Goal: Communication & Community: Answer question/provide support

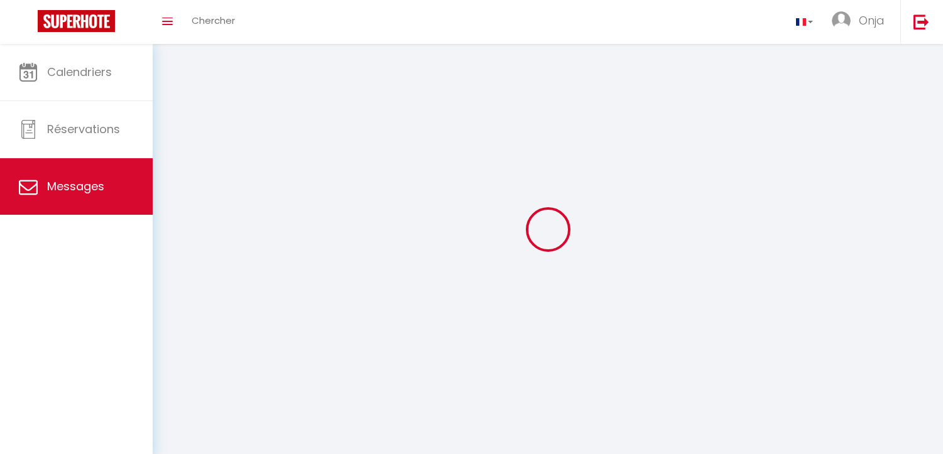
select select "message"
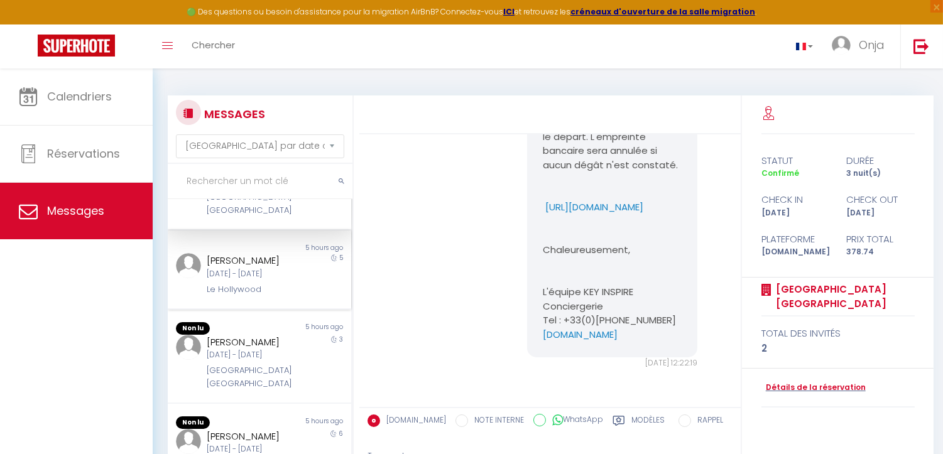
scroll to position [70, 0]
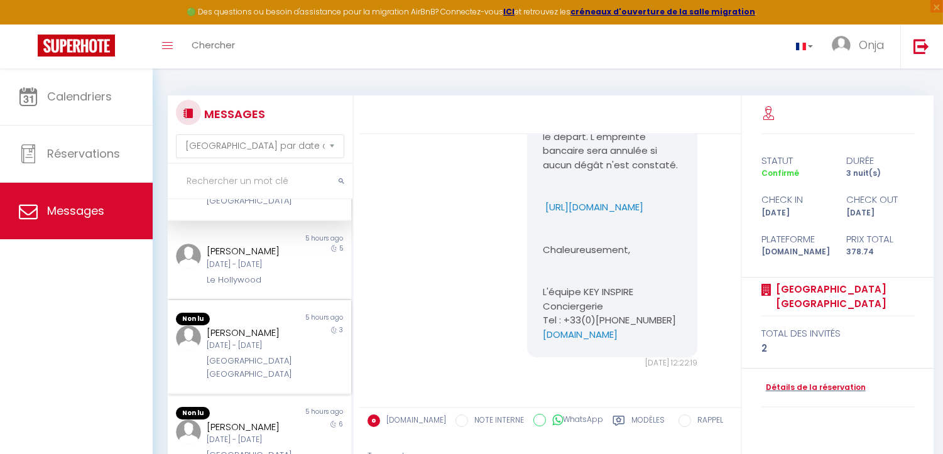
click at [249, 332] on div "[PERSON_NAME]" at bounding box center [252, 332] width 90 height 15
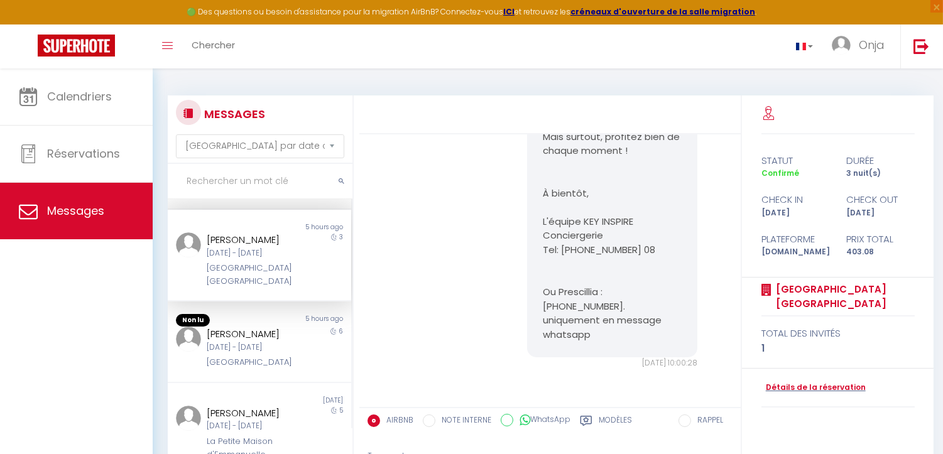
scroll to position [209, 0]
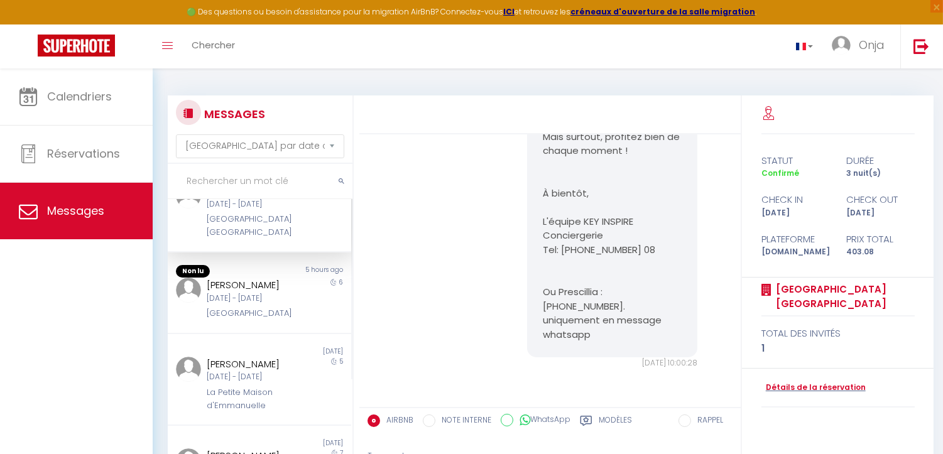
click at [251, 308] on div "[GEOGRAPHIC_DATA]" at bounding box center [252, 313] width 90 height 13
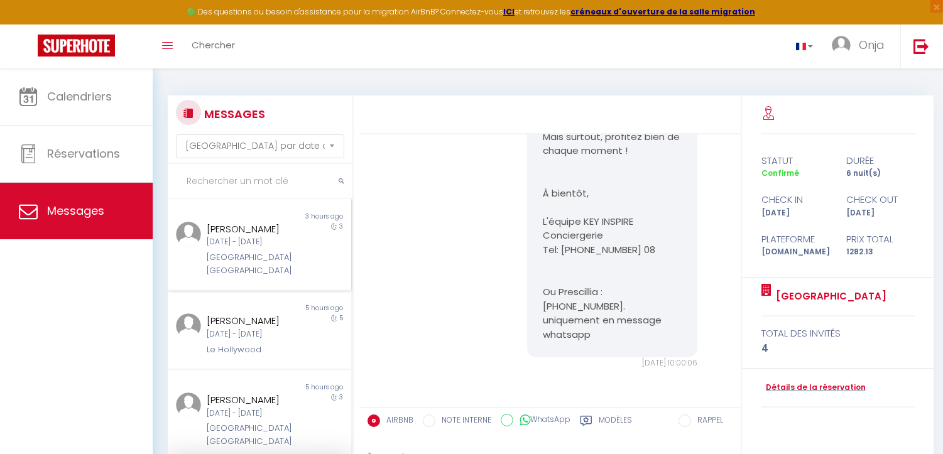
click at [253, 249] on div "Iuliia Gorbachova Jeu 11 Sep - Dim 14 Sep London Cannes" at bounding box center [252, 249] width 107 height 55
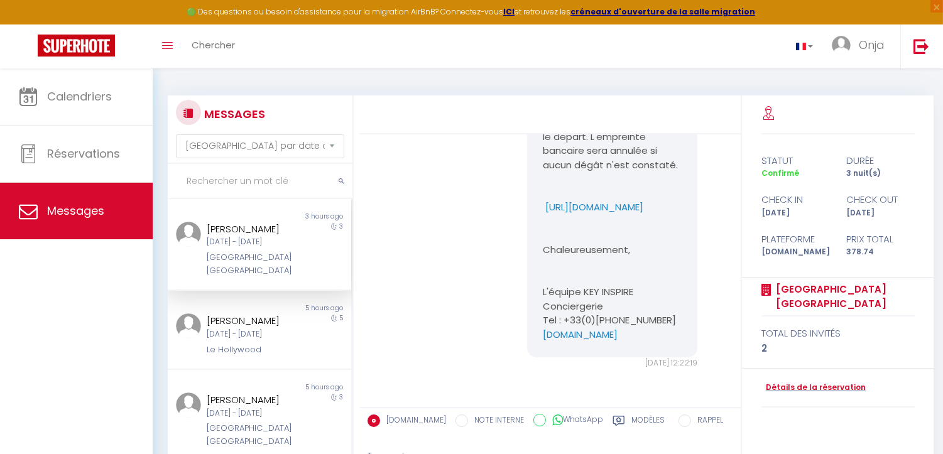
scroll to position [4973, 0]
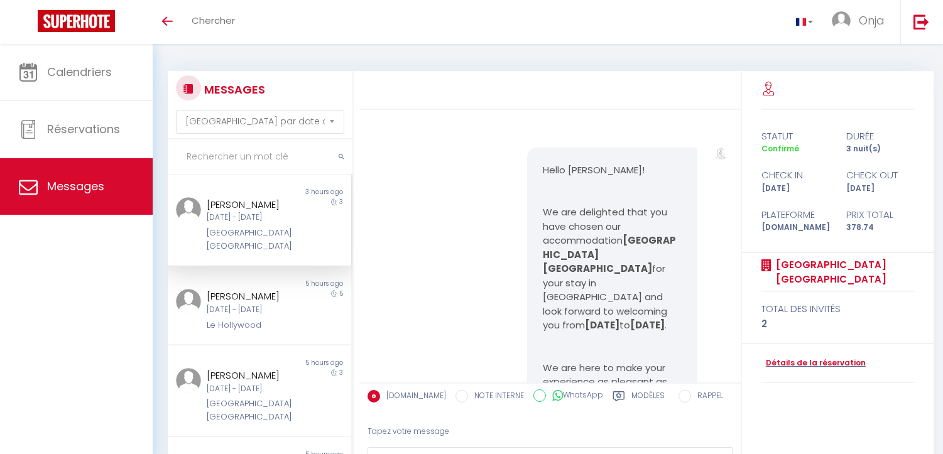
select select "message"
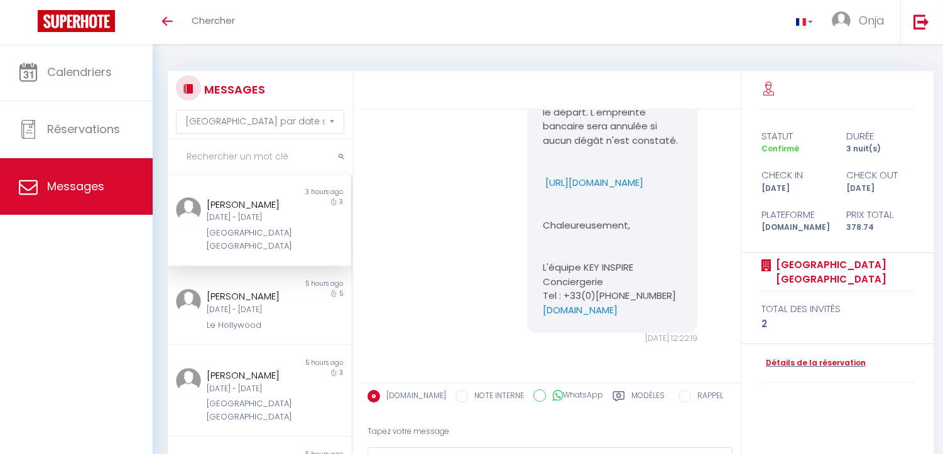
click at [285, 222] on div "Jeu [DATE] - Dim [DATE]" at bounding box center [252, 218] width 90 height 12
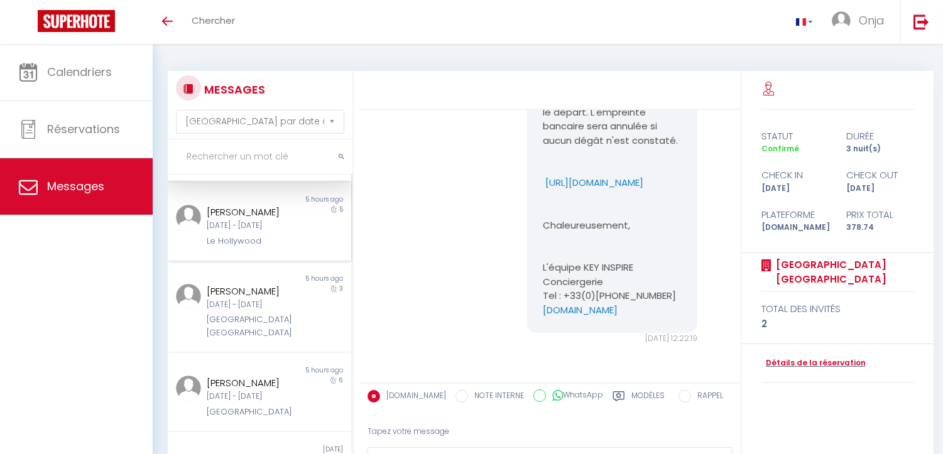
scroll to position [0, 0]
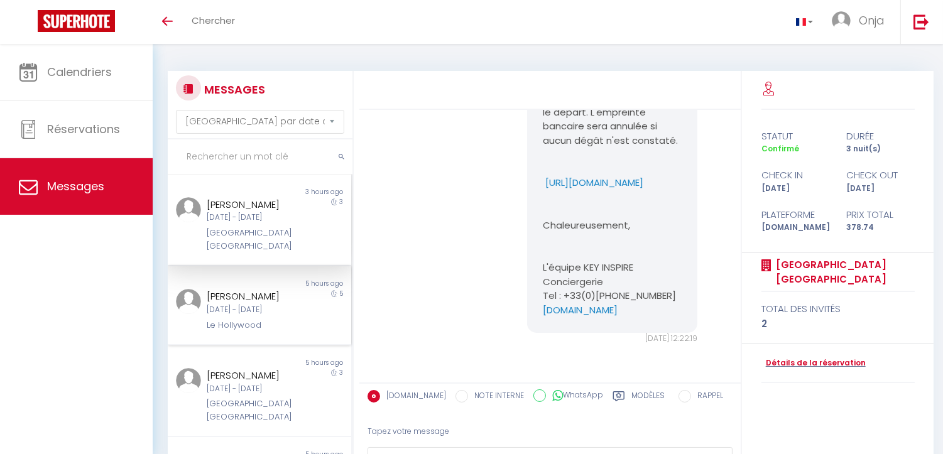
click at [280, 289] on div "[PERSON_NAME]" at bounding box center [252, 296] width 90 height 15
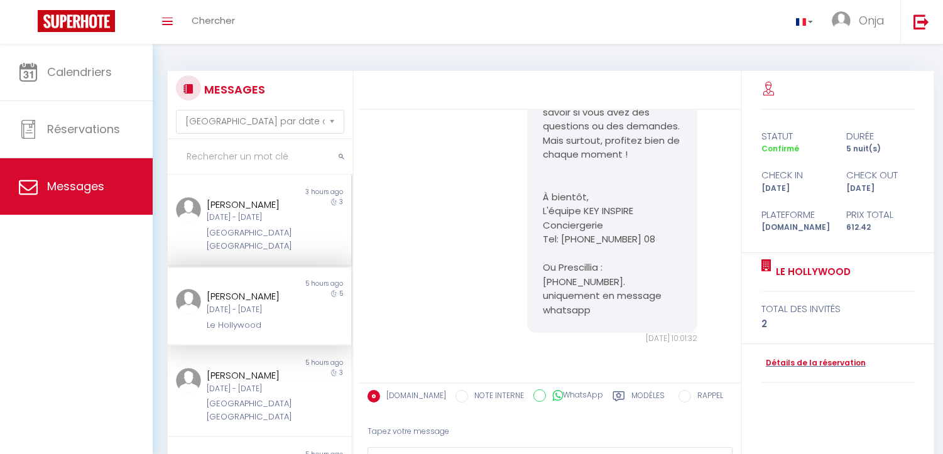
click at [256, 216] on div "Jeu [DATE] - Dim [DATE]" at bounding box center [252, 218] width 90 height 12
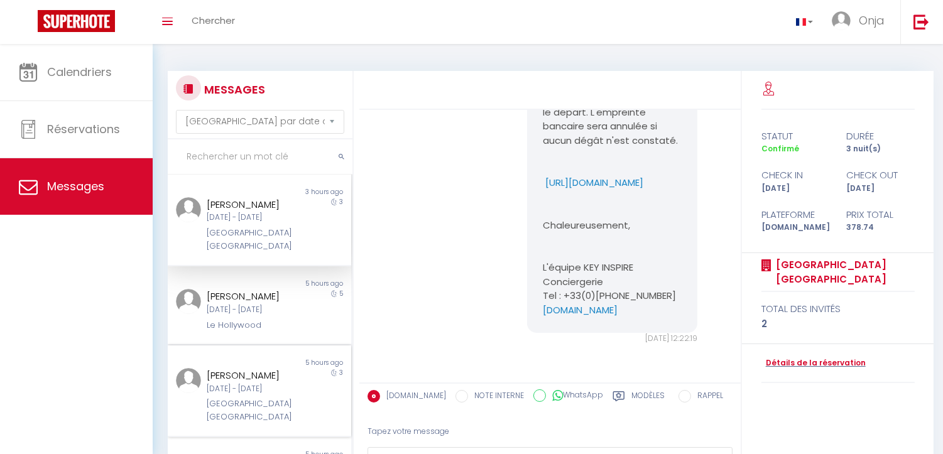
click at [269, 379] on div "[PERSON_NAME]" at bounding box center [252, 375] width 90 height 15
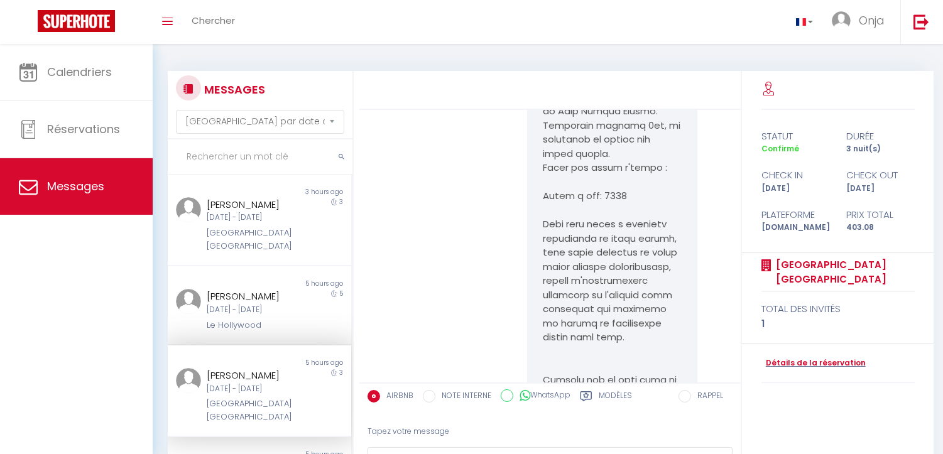
scroll to position [7371, 0]
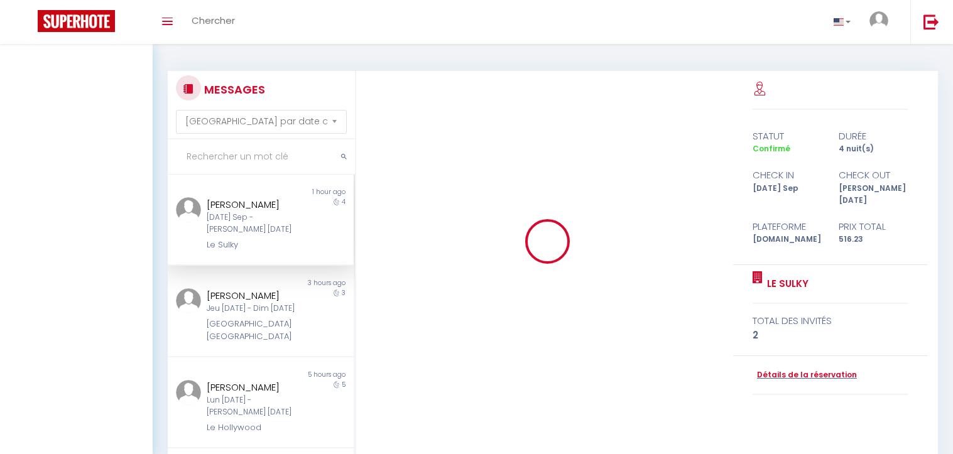
select select "message"
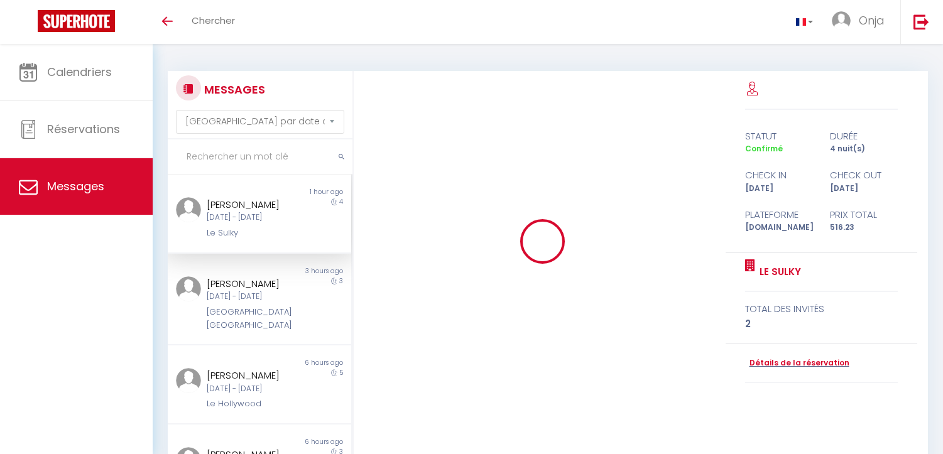
select select "message"
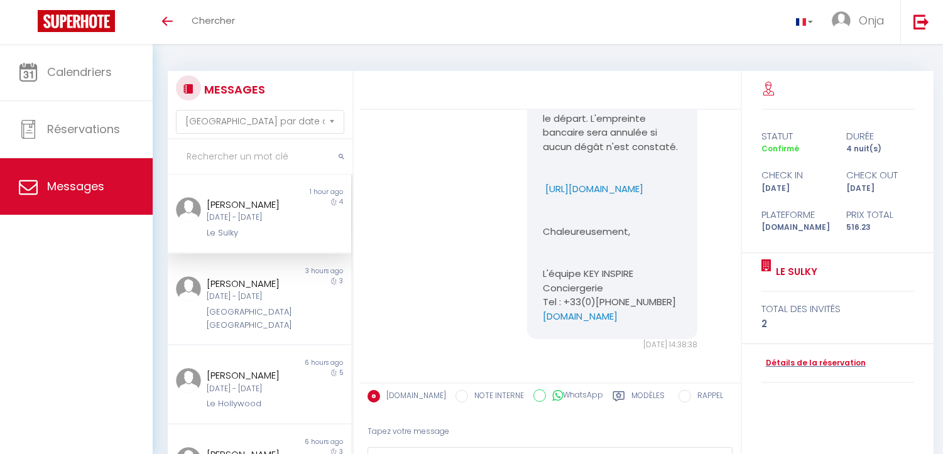
scroll to position [1885, 0]
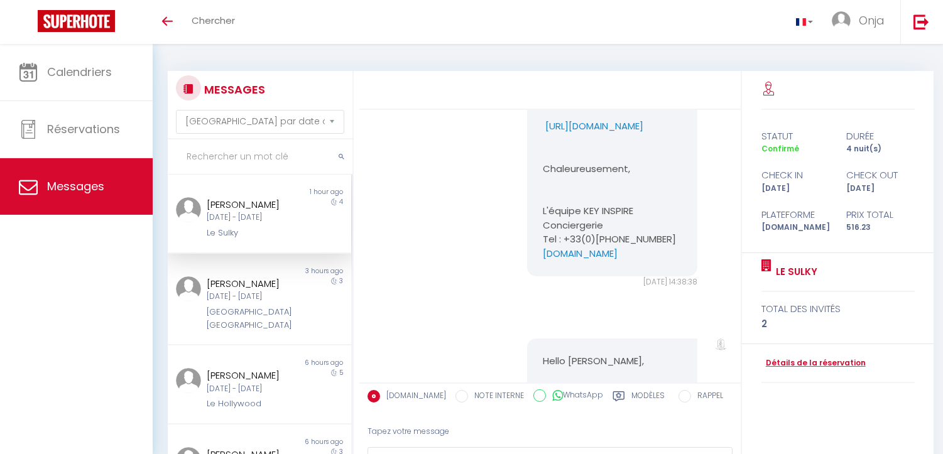
drag, startPoint x: 612, startPoint y: 224, endPoint x: 531, endPoint y: 208, distance: 81.9
click at [531, 208] on div "Bonjour Skarin Afin de sécuriser notre logement et pour confirmer définitivemen…" at bounding box center [612, 77] width 170 height 399
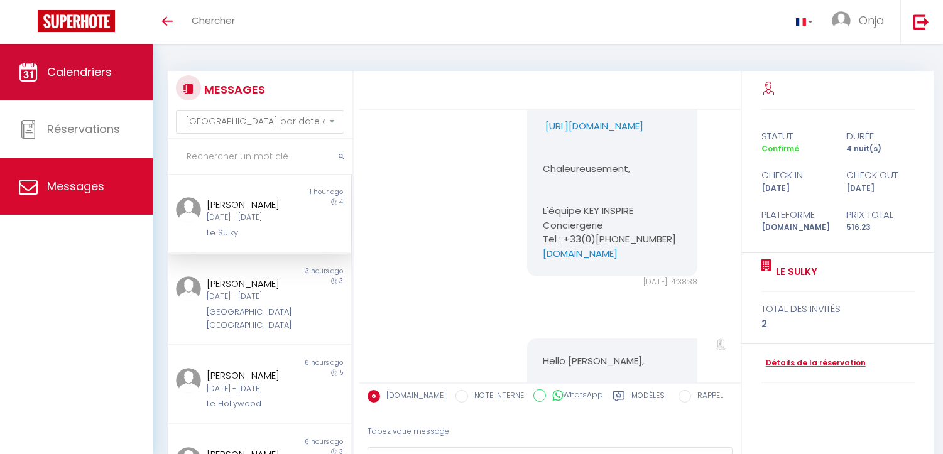
click at [60, 58] on link "Calendriers" at bounding box center [76, 72] width 153 height 57
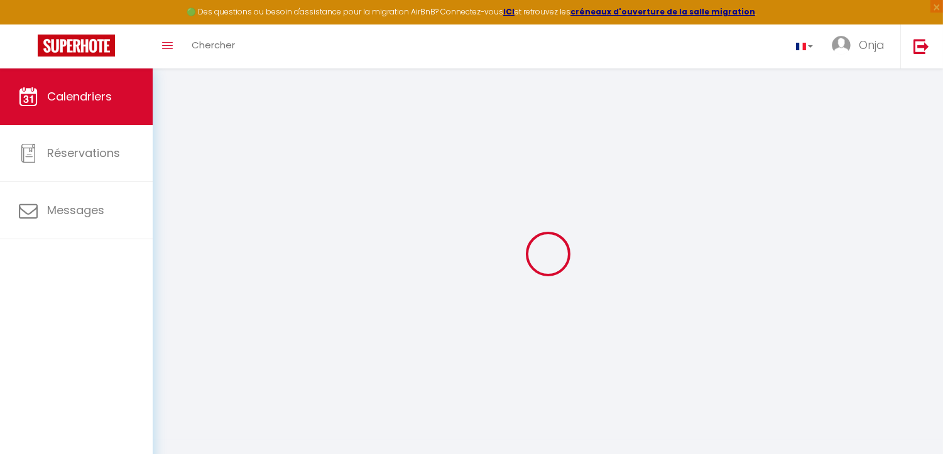
select select
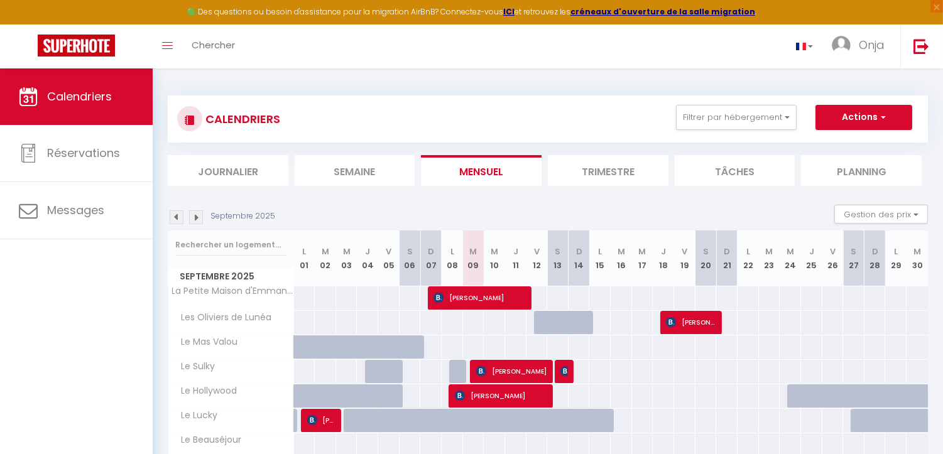
scroll to position [209, 0]
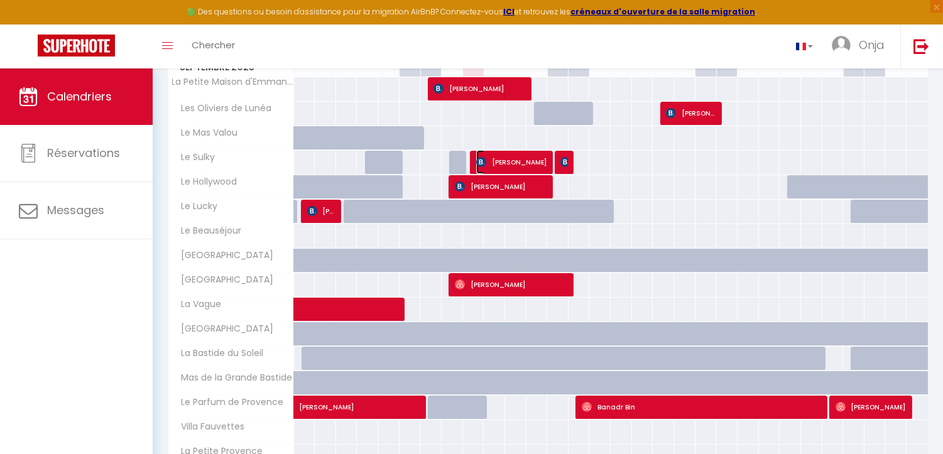
click at [499, 158] on span "[PERSON_NAME]" at bounding box center [511, 162] width 71 height 24
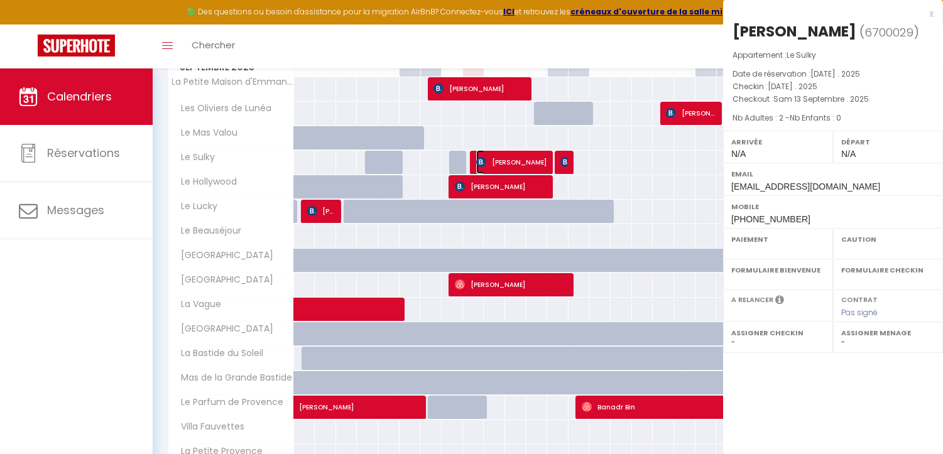
select select "OK"
select select "KO"
select select "0"
select select "1"
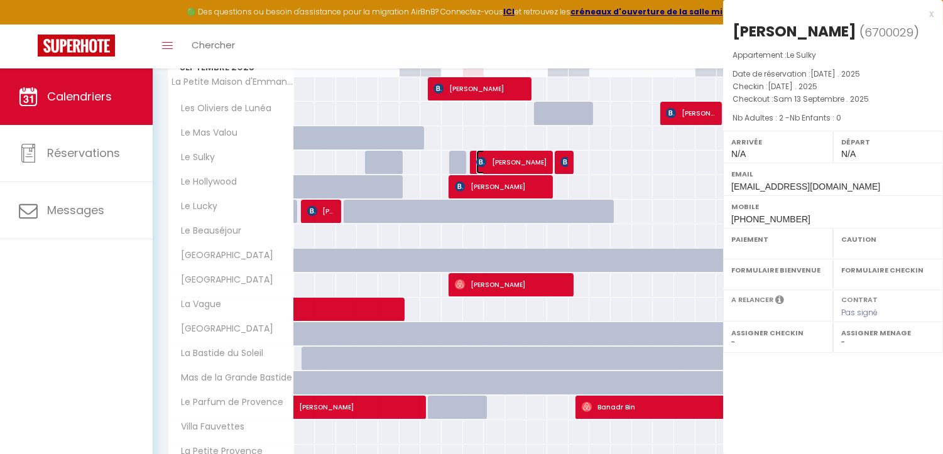
select select
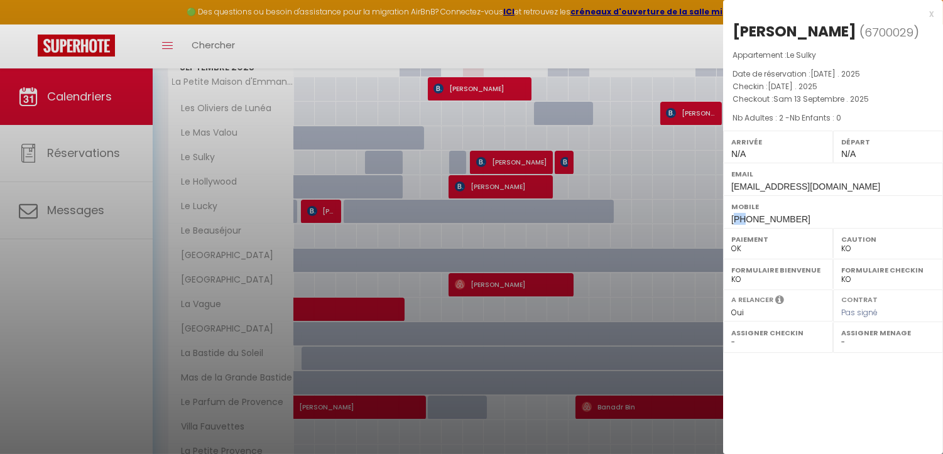
drag, startPoint x: 744, startPoint y: 221, endPoint x: 736, endPoint y: 217, distance: 9.8
click at [736, 217] on span "+46702211457" at bounding box center [770, 219] width 79 height 10
copy span "46"
drag, startPoint x: 749, startPoint y: 220, endPoint x: 798, endPoint y: 218, distance: 49.7
click at [798, 218] on div "Mobile +46702211457" at bounding box center [833, 211] width 220 height 33
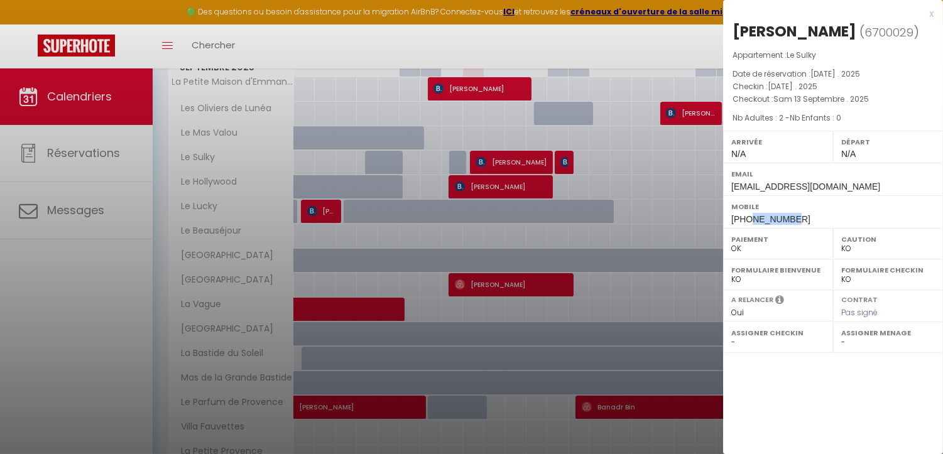
click at [798, 218] on div "Mobile +46702211457" at bounding box center [833, 211] width 220 height 33
drag, startPoint x: 798, startPoint y: 218, endPoint x: 754, endPoint y: 219, distance: 44.6
click at [754, 219] on div "Mobile +46702211457" at bounding box center [833, 211] width 220 height 33
click at [754, 219] on span "+46702211457" at bounding box center [770, 219] width 79 height 10
drag, startPoint x: 749, startPoint y: 216, endPoint x: 770, endPoint y: 217, distance: 21.4
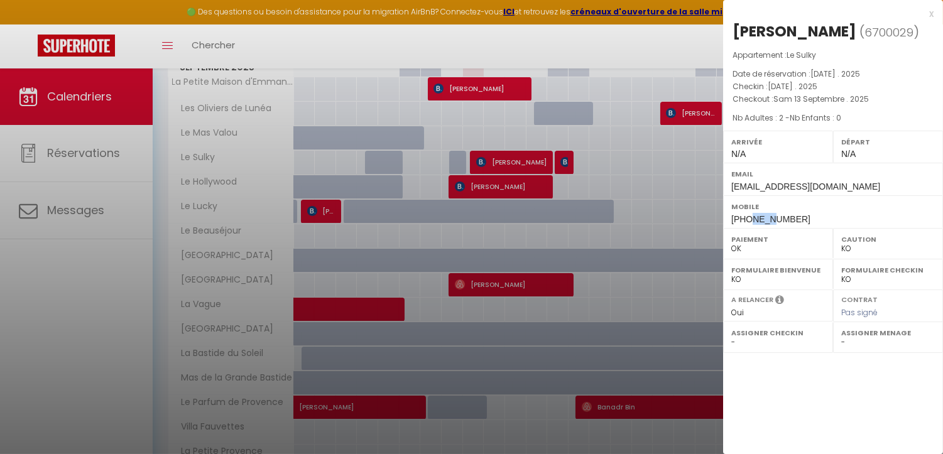
click at [770, 217] on span "+46702211457" at bounding box center [770, 219] width 79 height 10
drag, startPoint x: 748, startPoint y: 220, endPoint x: 797, endPoint y: 220, distance: 48.4
click at [797, 220] on div "Mobile +46702211457" at bounding box center [833, 211] width 220 height 33
copy span "702211457"
click at [771, 212] on label "Mobile" at bounding box center [833, 206] width 204 height 13
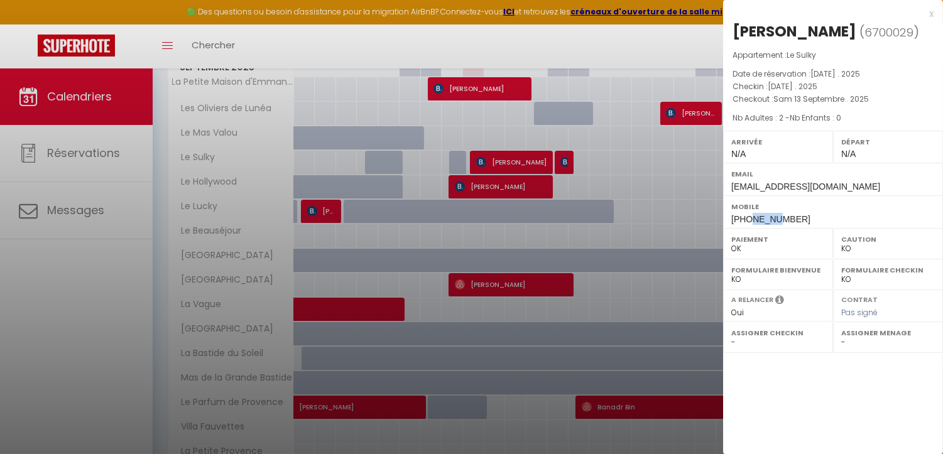
drag, startPoint x: 749, startPoint y: 217, endPoint x: 776, endPoint y: 218, distance: 27.6
click at [776, 218] on span "+46702211457" at bounding box center [770, 219] width 79 height 10
click at [790, 221] on div "Mobile +46702211457" at bounding box center [833, 211] width 220 height 33
drag, startPoint x: 790, startPoint y: 221, endPoint x: 753, endPoint y: 219, distance: 37.8
click at [753, 219] on div "Mobile +46702211457" at bounding box center [833, 211] width 220 height 33
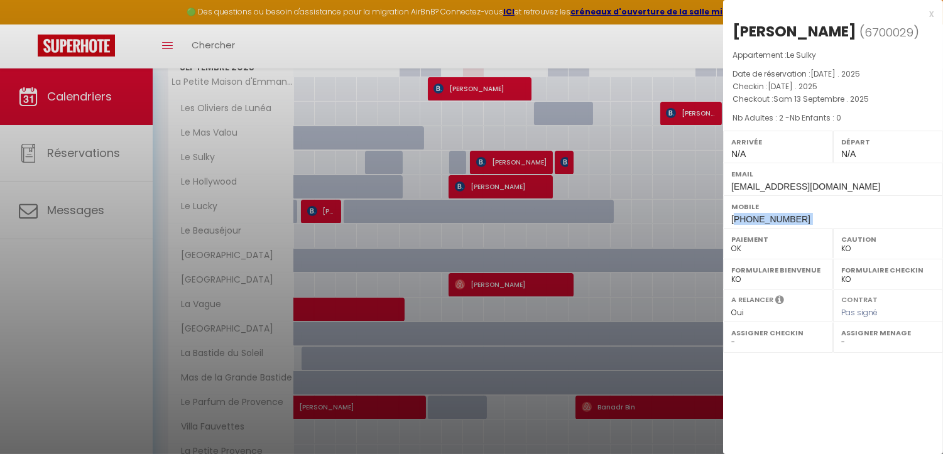
click at [753, 219] on span "+46702211457" at bounding box center [770, 219] width 79 height 10
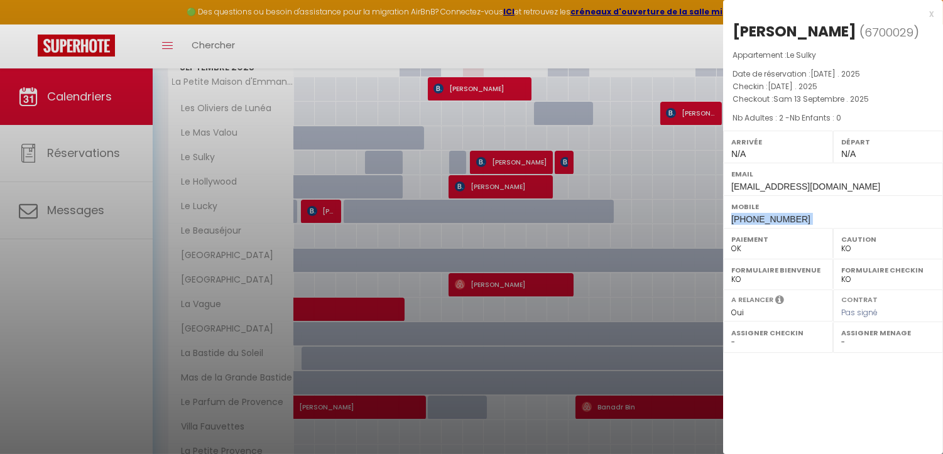
click at [748, 219] on span "+46702211457" at bounding box center [770, 219] width 79 height 10
drag, startPoint x: 746, startPoint y: 218, endPoint x: 793, endPoint y: 217, distance: 47.1
click at [793, 217] on div "Mobile +46702211457" at bounding box center [833, 211] width 220 height 33
copy span "702211457"
drag, startPoint x: 780, startPoint y: 35, endPoint x: 734, endPoint y: 26, distance: 47.3
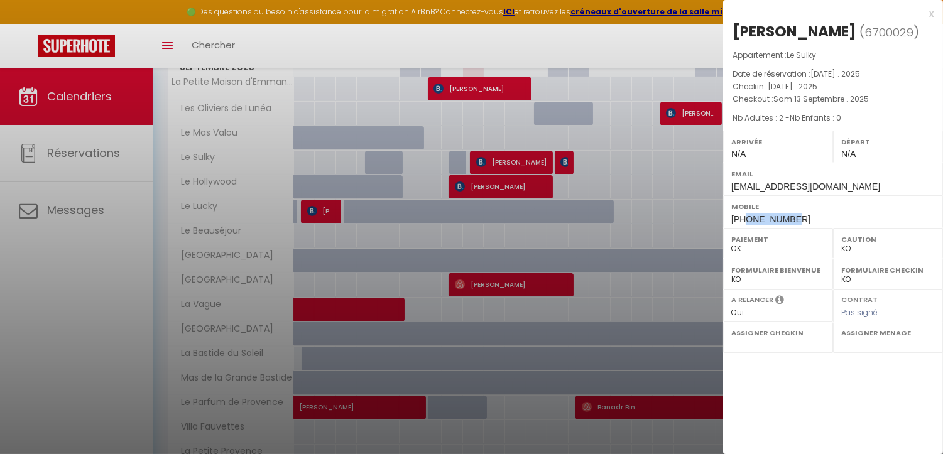
click at [734, 26] on div "[PERSON_NAME]" at bounding box center [794, 31] width 124 height 20
copy div "Skarin"
click at [95, 212] on div at bounding box center [471, 227] width 943 height 454
click at [97, 212] on div at bounding box center [471, 227] width 943 height 454
click at [97, 210] on div at bounding box center [471, 227] width 943 height 454
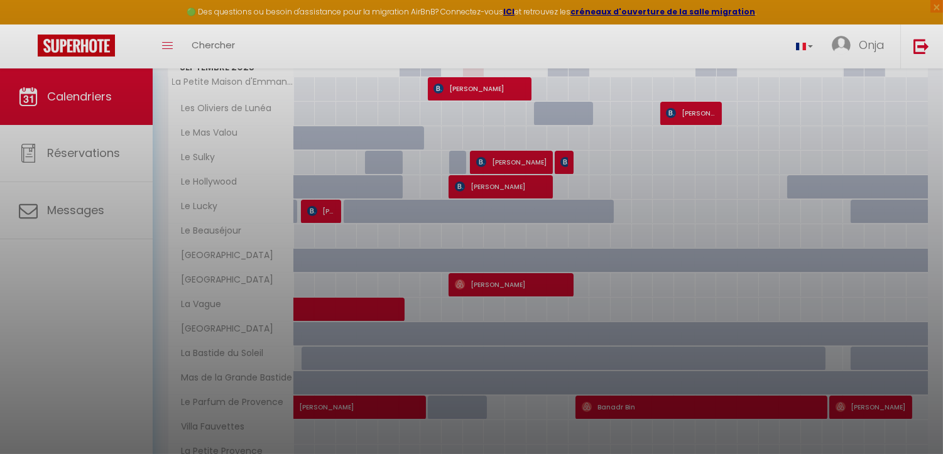
click at [96, 210] on div at bounding box center [471, 227] width 943 height 454
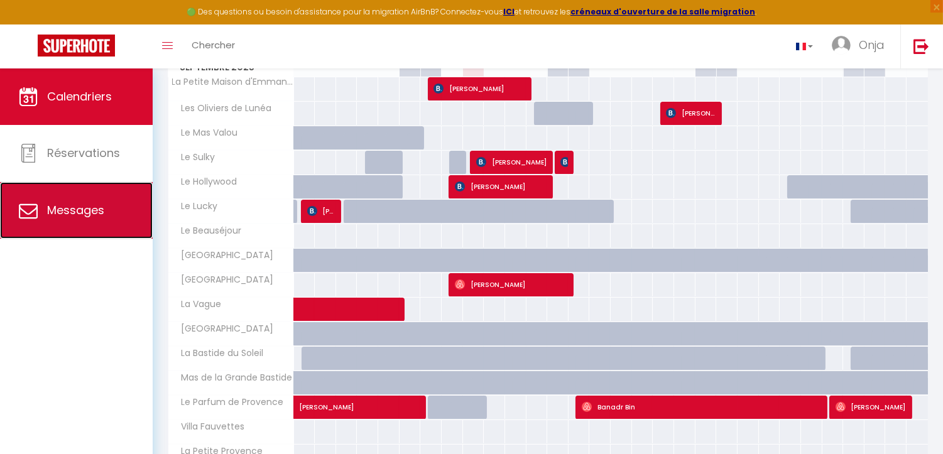
click at [109, 202] on link "Messages" at bounding box center [76, 210] width 153 height 57
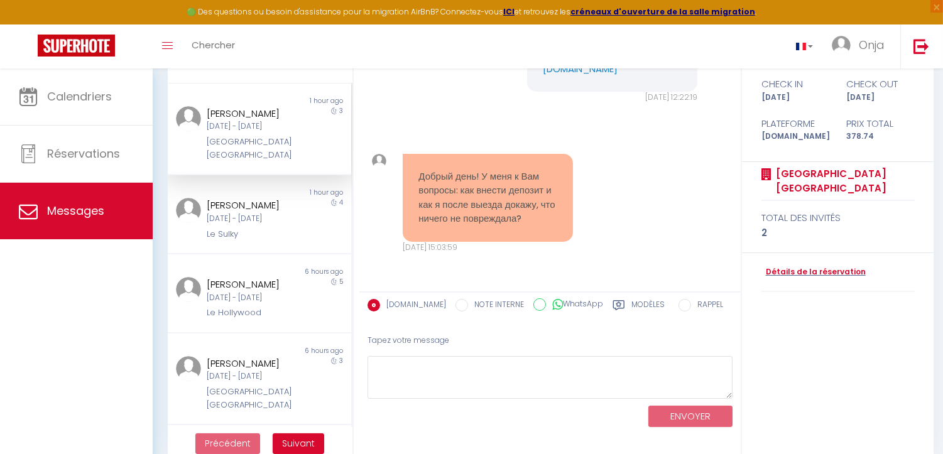
scroll to position [135, 0]
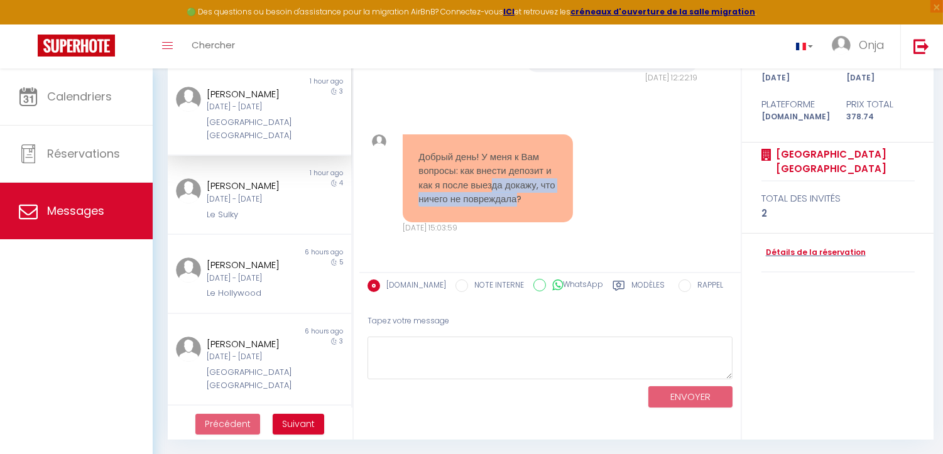
drag, startPoint x: 535, startPoint y: 204, endPoint x: 514, endPoint y: 186, distance: 27.6
click at [484, 186] on pre "Добрый день! У меня к Вам вопросы: как внести депозит и как я после выезда дока…" at bounding box center [487, 178] width 139 height 57
click at [514, 186] on pre "Добрый день! У меня к Вам вопросы: как внести депозит и как я после выезда дока…" at bounding box center [487, 178] width 139 height 57
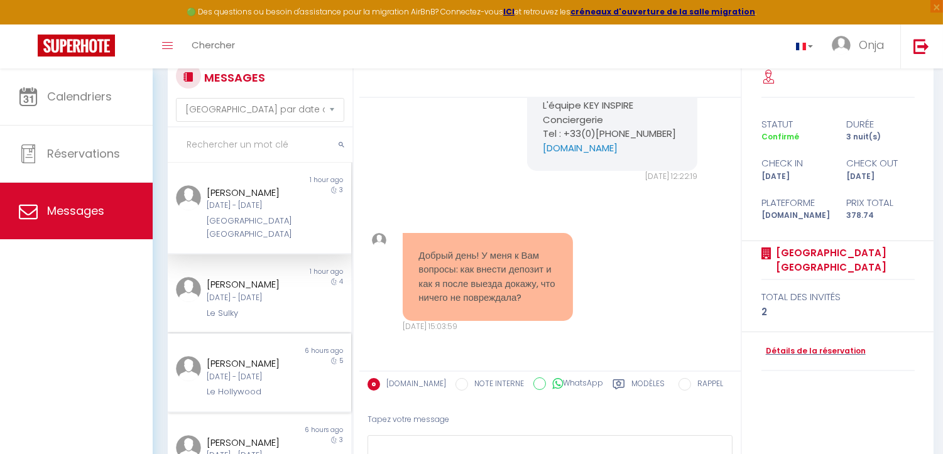
scroll to position [0, 0]
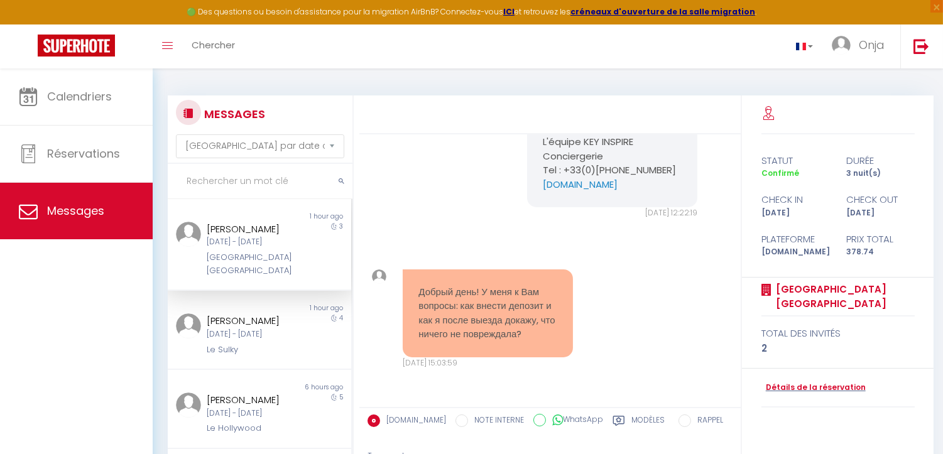
drag, startPoint x: 547, startPoint y: 334, endPoint x: 416, endPoint y: 284, distance: 140.0
click at [416, 284] on div "Добрый день! У меня к Вам вопросы: как внести депозит и как я после выезда дока…" at bounding box center [488, 313] width 170 height 88
copy pre "Добрый день! У меня к Вам вопросы: как внести депозит и как я после выезда дока…"
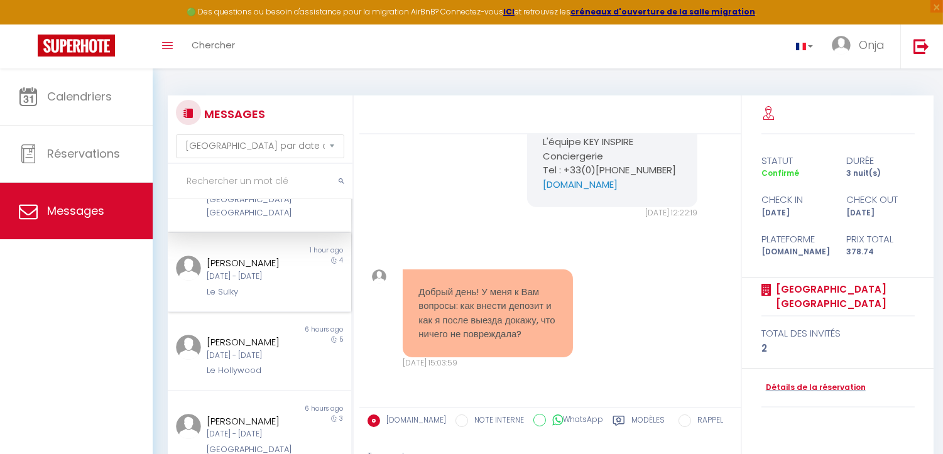
scroll to position [70, 0]
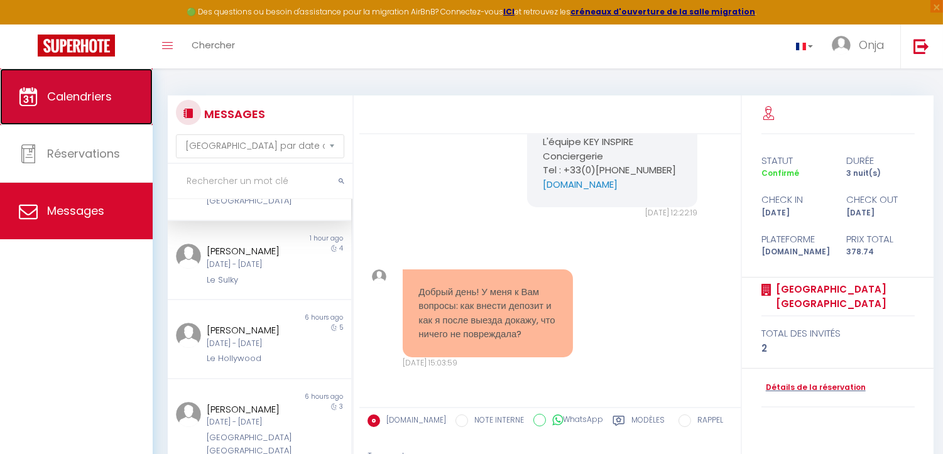
click at [79, 85] on link "Calendriers" at bounding box center [76, 96] width 153 height 57
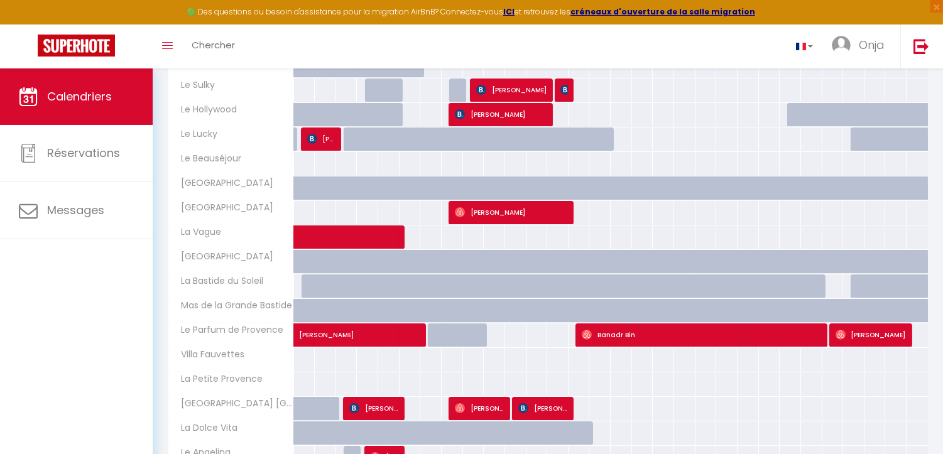
scroll to position [406, 0]
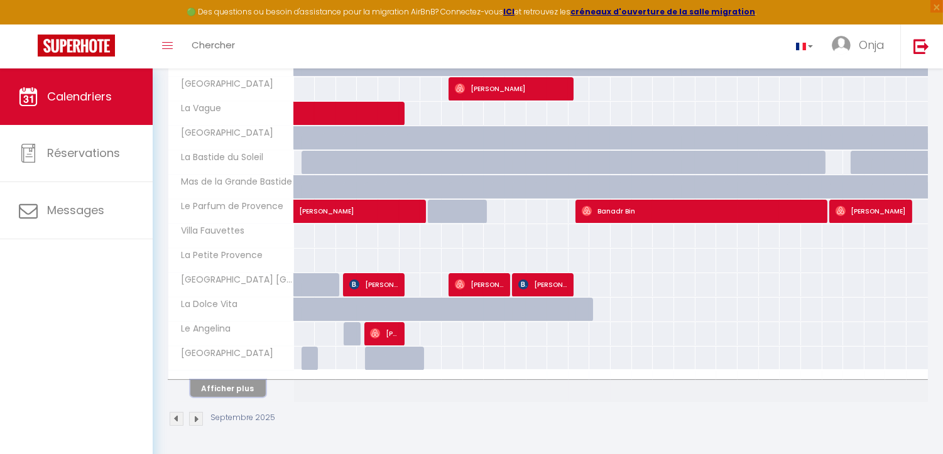
click at [229, 381] on button "Afficher plus" at bounding box center [227, 388] width 75 height 17
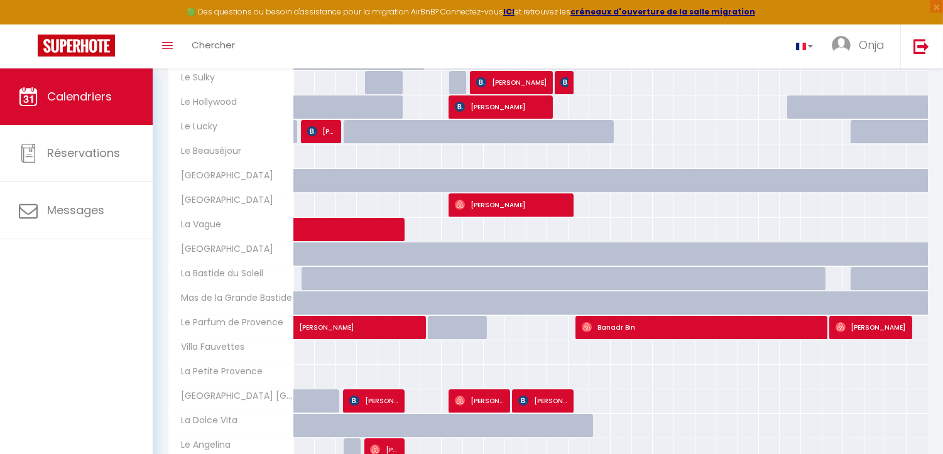
scroll to position [215, 0]
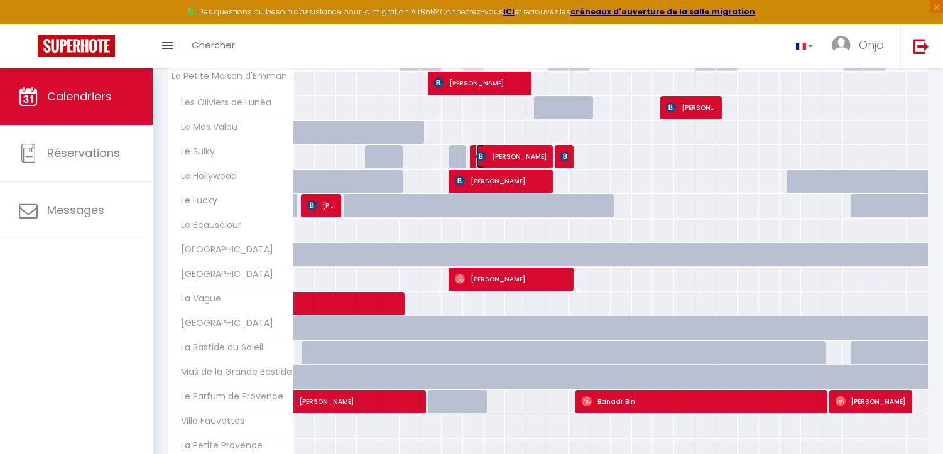
click at [491, 155] on span "[PERSON_NAME]" at bounding box center [511, 156] width 71 height 24
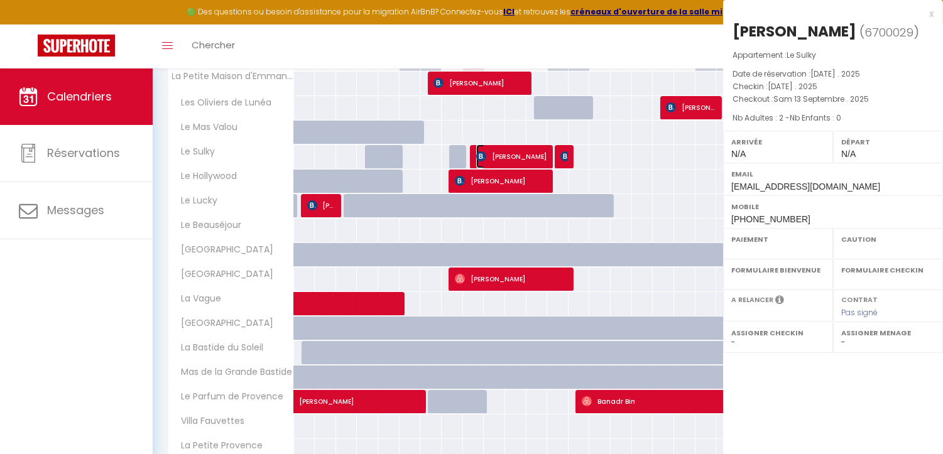
select select "OK"
select select "KO"
select select "0"
select select "1"
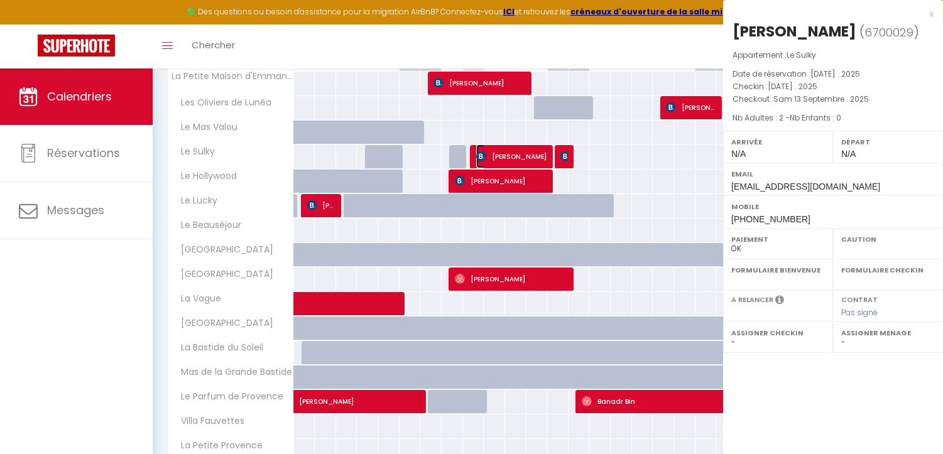
select select
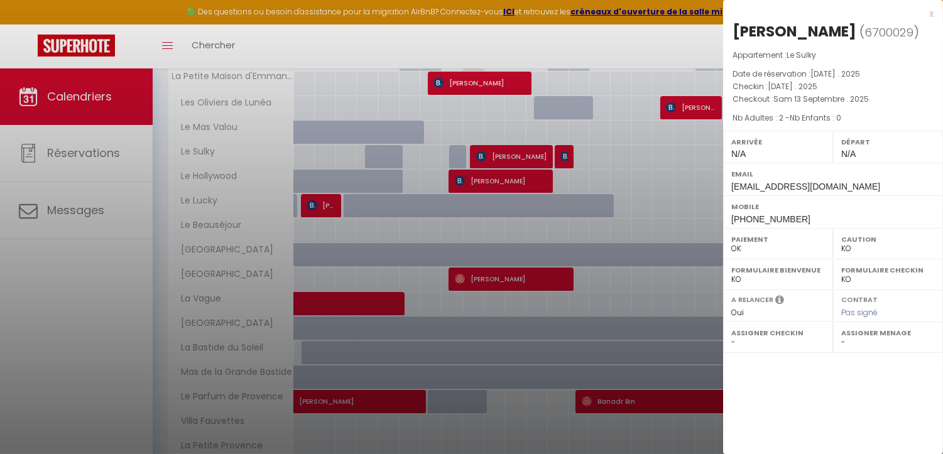
drag, startPoint x: 787, startPoint y: 57, endPoint x: 819, endPoint y: 58, distance: 31.5
click at [819, 58] on p "Appartement : Le Sulky" at bounding box center [832, 55] width 201 height 13
copy p "Le Sulky"
click at [930, 14] on div "x" at bounding box center [828, 13] width 210 height 15
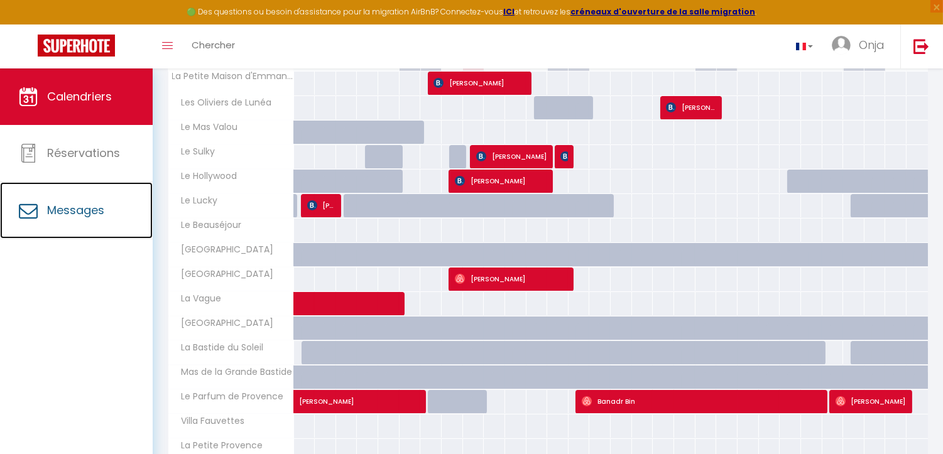
click at [80, 201] on link "Messages" at bounding box center [76, 210] width 153 height 57
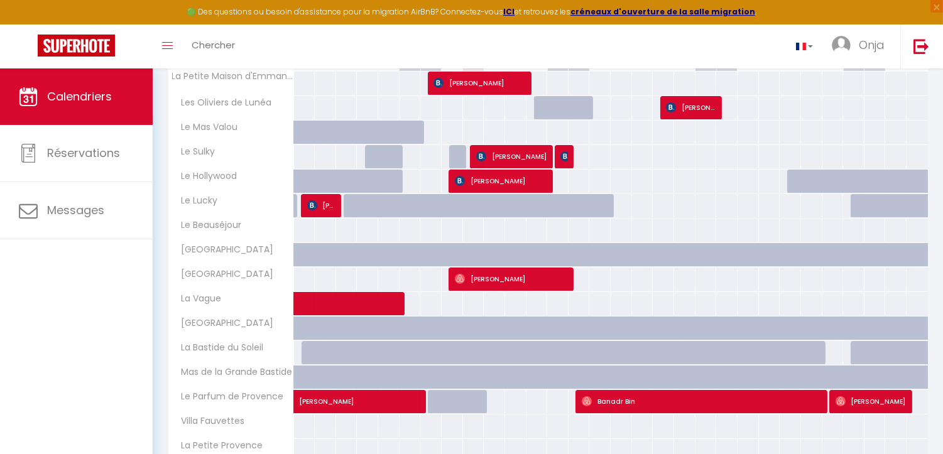
select select "message"
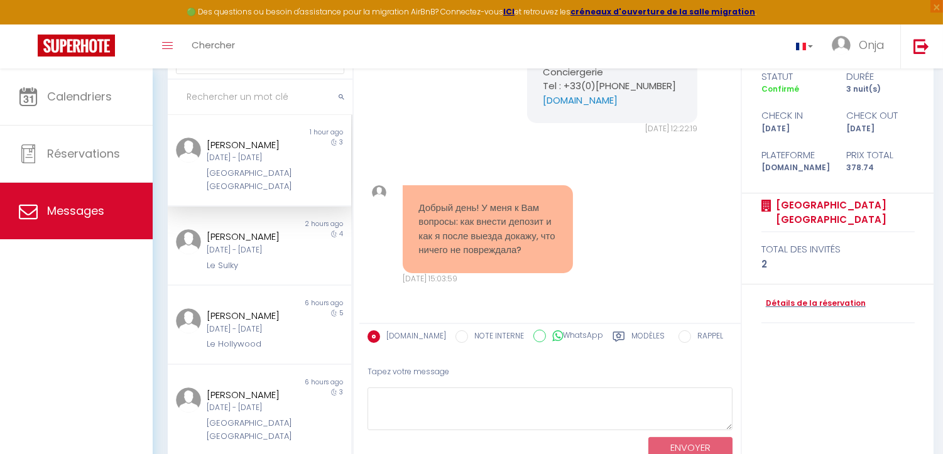
scroll to position [135, 0]
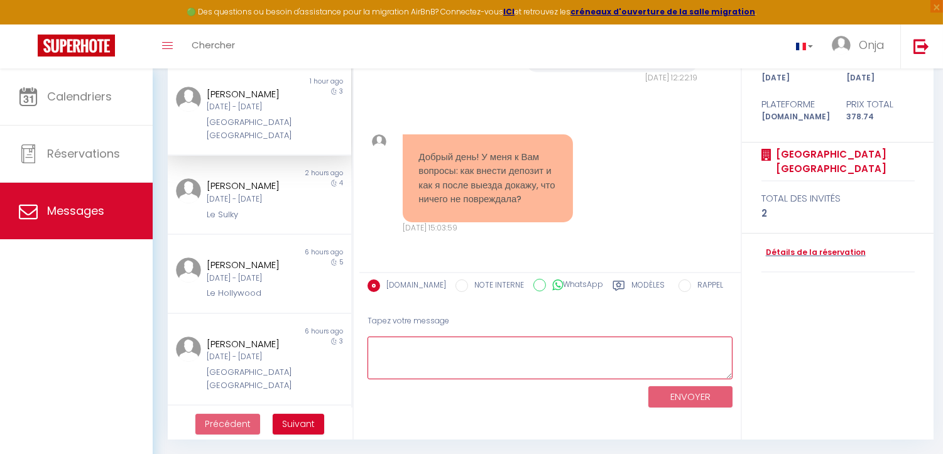
click at [379, 347] on textarea at bounding box center [549, 358] width 365 height 43
paste textarea "Bonjour, La caution se fait via un lien sécurisé que nous vous enverrons. Après…"
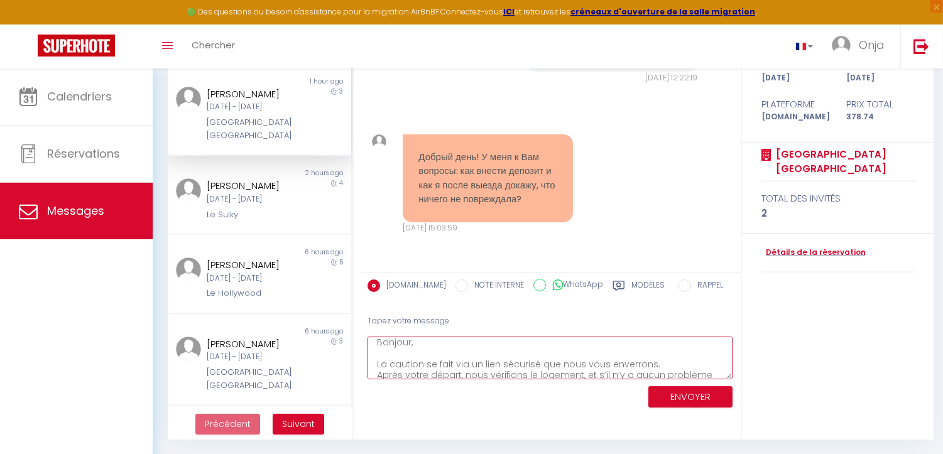
scroll to position [0, 0]
drag, startPoint x: 426, startPoint y: 350, endPoint x: 373, endPoint y: 348, distance: 53.4
click at [373, 348] on textarea "Bonjour, La caution se fait via un lien sécurisé que nous vous enverrons. Après…" at bounding box center [549, 358] width 365 height 43
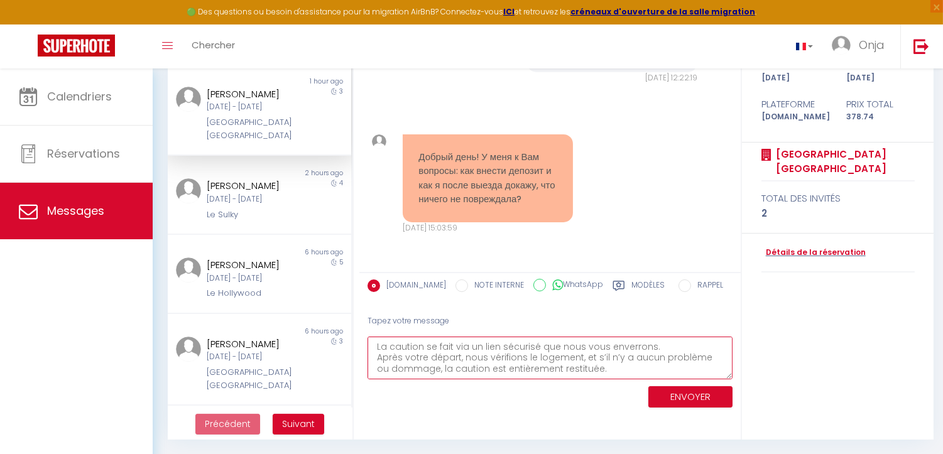
click at [378, 356] on textarea "La caution se fait via un lien sécurisé que nous vous enverrons. Après votre dé…" at bounding box center [549, 358] width 365 height 43
click at [375, 346] on textarea "La caution se fait via un lien sécurisé que nous vous enverrons. Après votre dé…" at bounding box center [549, 358] width 365 height 43
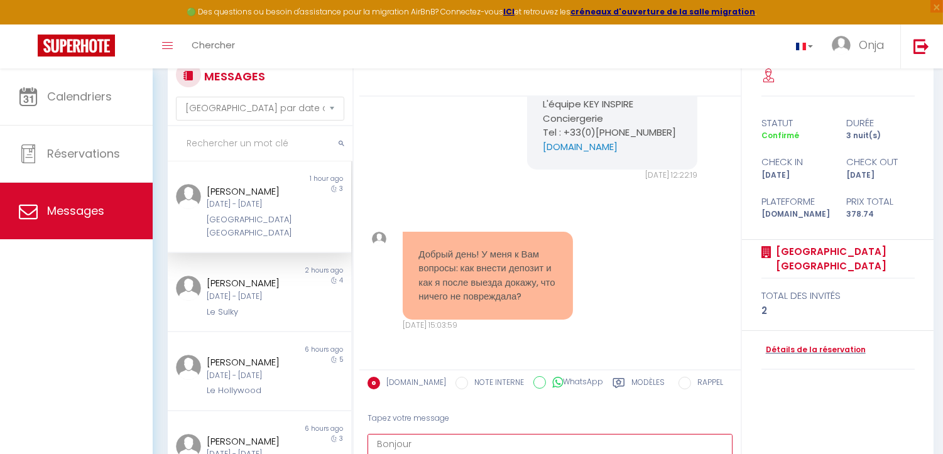
scroll to position [135, 0]
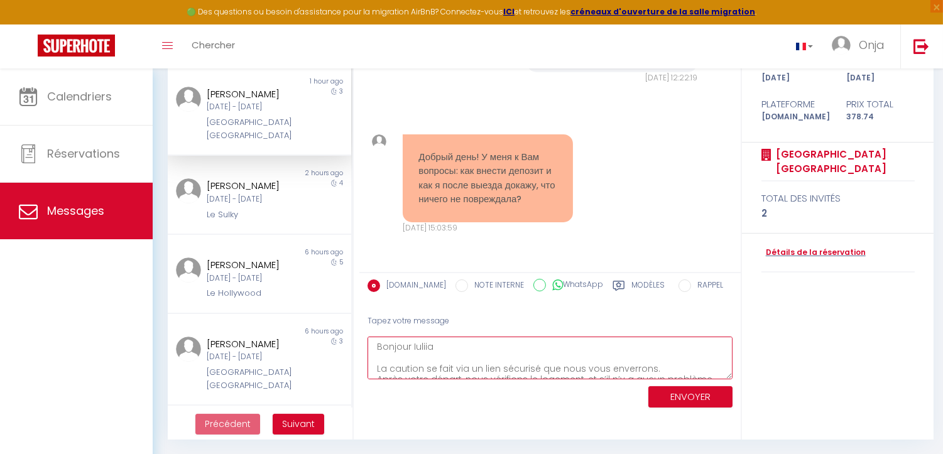
type textarea "Bonjour Iuliia, La caution se fait via un lien sécurisé que nous vous enverrons…"
click at [680, 394] on button "ENVOYER" at bounding box center [690, 397] width 84 height 22
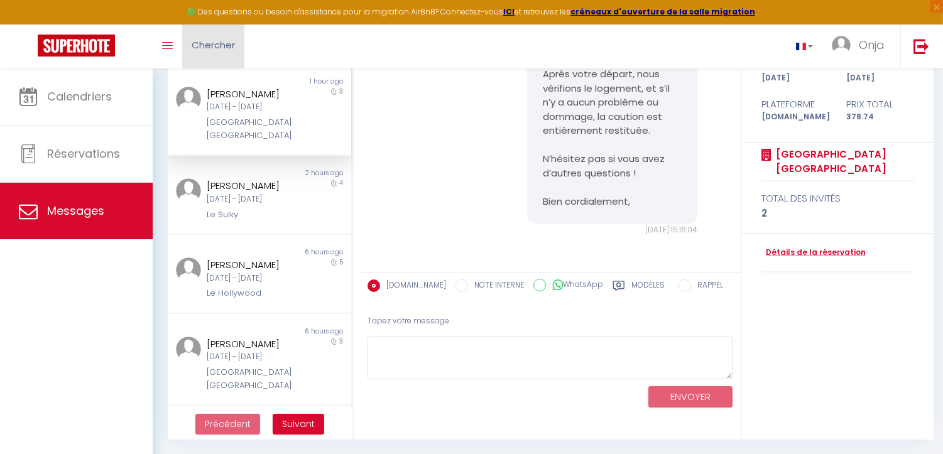
scroll to position [5219, 0]
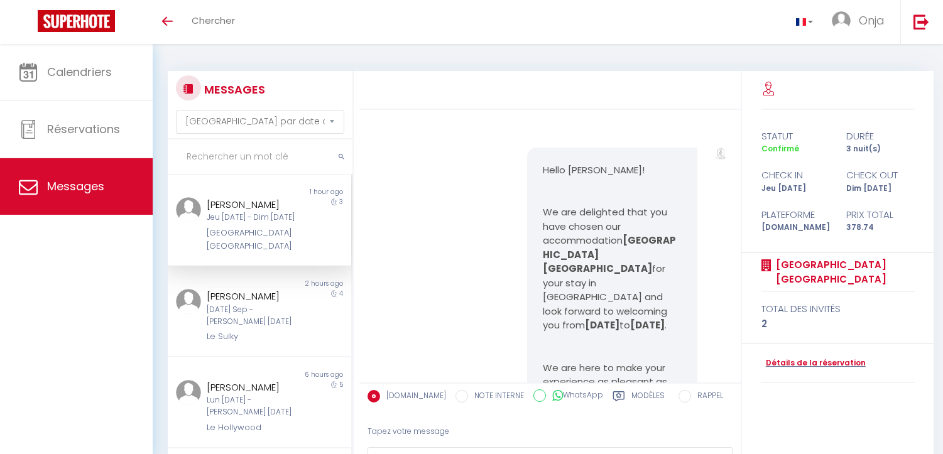
select select "message"
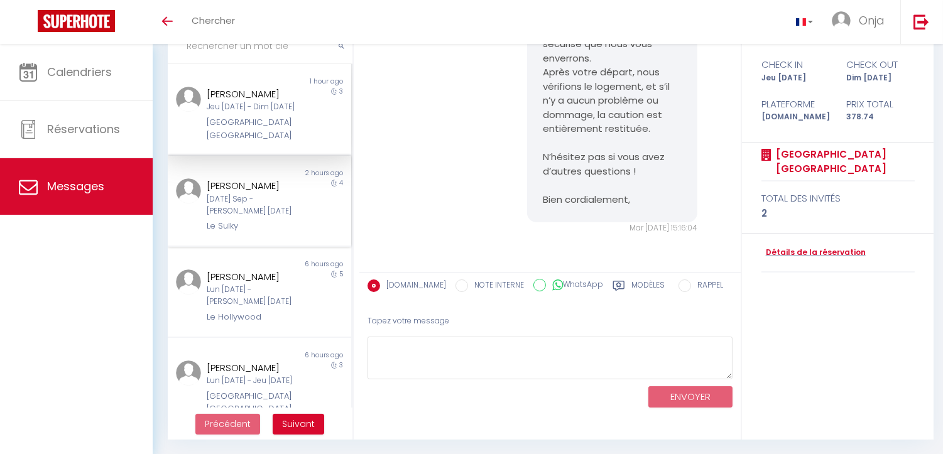
click at [305, 180] on div "4" at bounding box center [328, 205] width 46 height 55
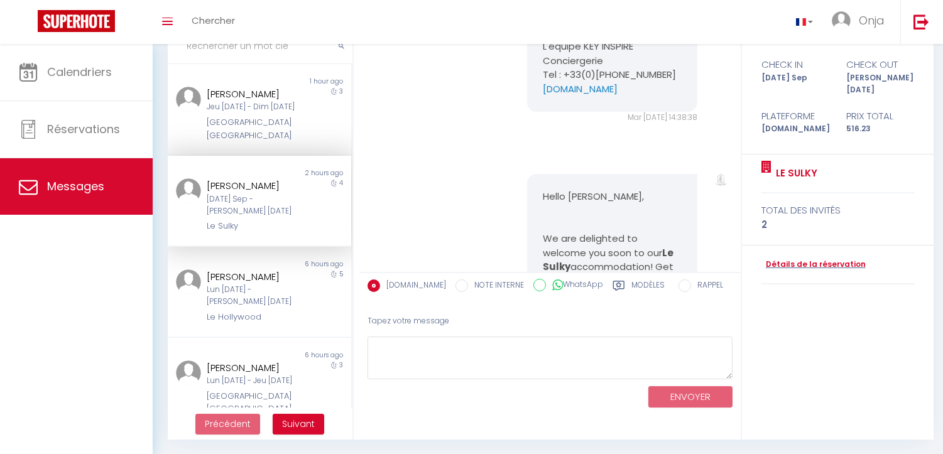
scroll to position [1954, 0]
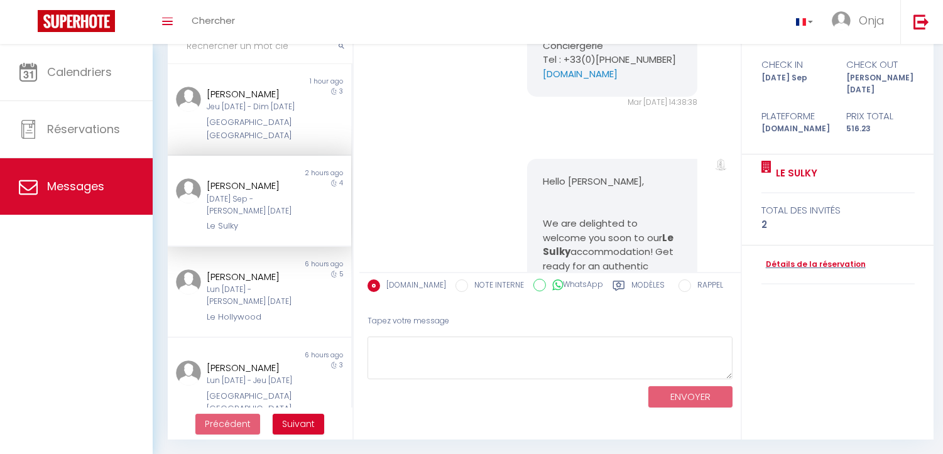
drag, startPoint x: 543, startPoint y: 84, endPoint x: 623, endPoint y: 204, distance: 143.7
copy pre "Afin de sécuriser notre logement et pour confirmer définitivement votre réserva…"
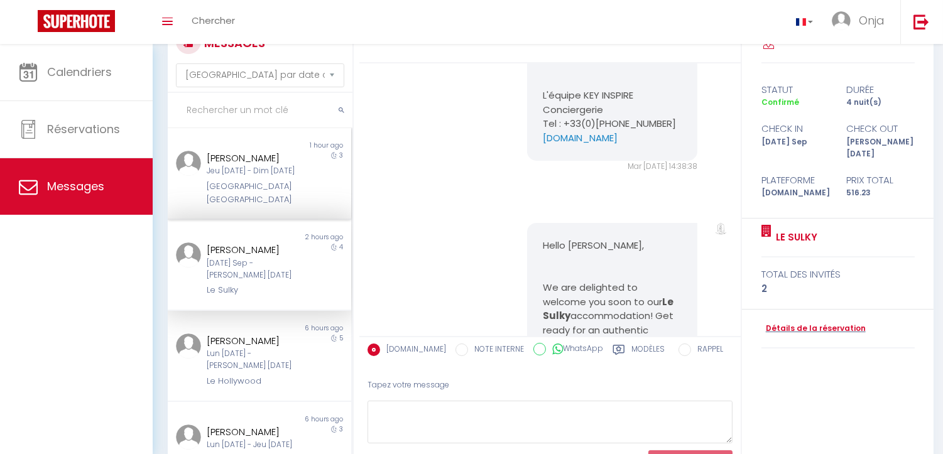
scroll to position [0, 0]
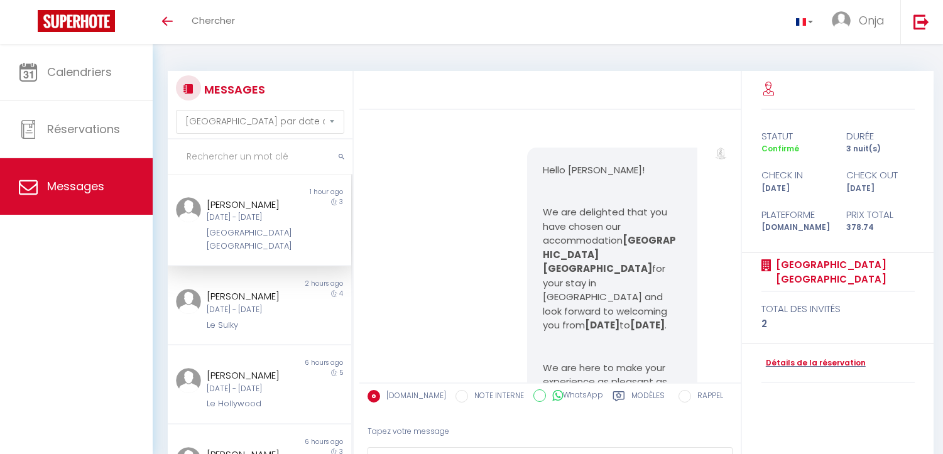
select select "message"
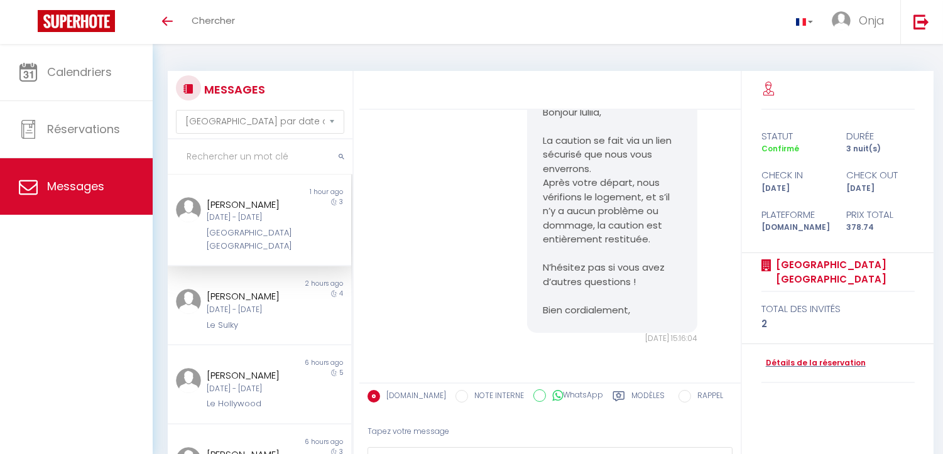
scroll to position [5429, 0]
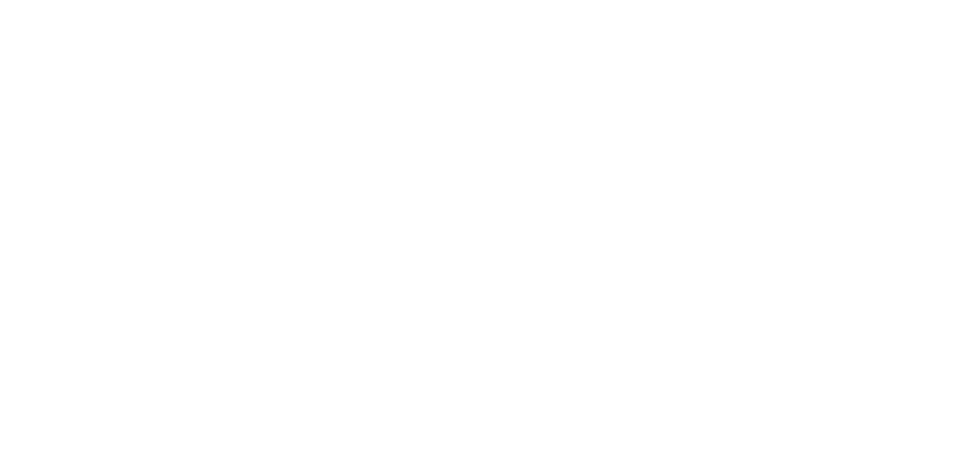
select select "message"
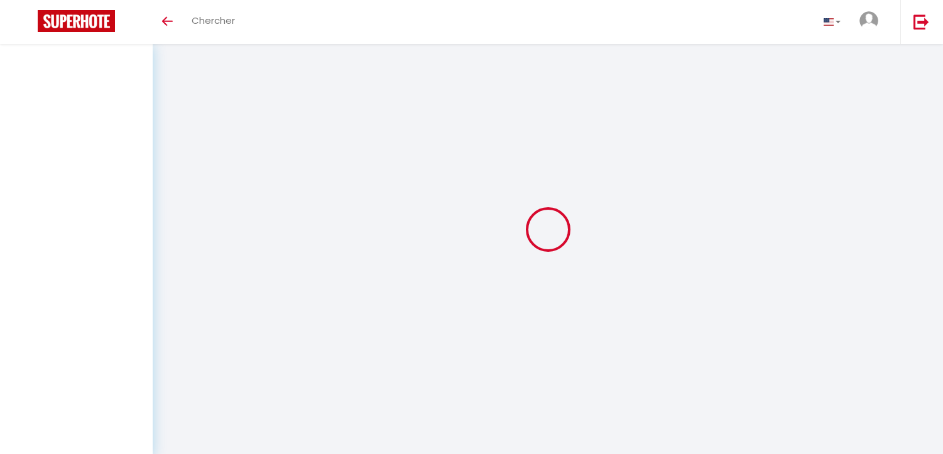
select select "message"
